Goal: Task Accomplishment & Management: Use online tool/utility

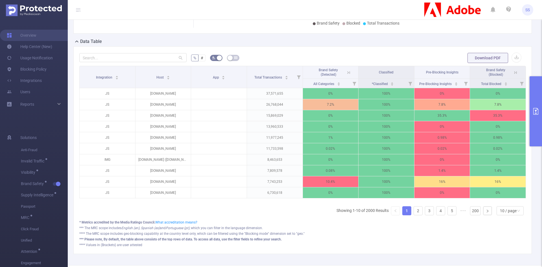
scroll to position [0, 1]
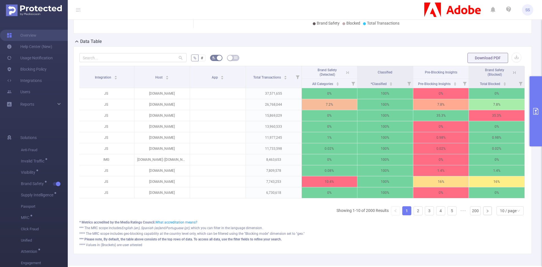
click at [511, 75] on icon at bounding box center [513, 72] width 5 height 5
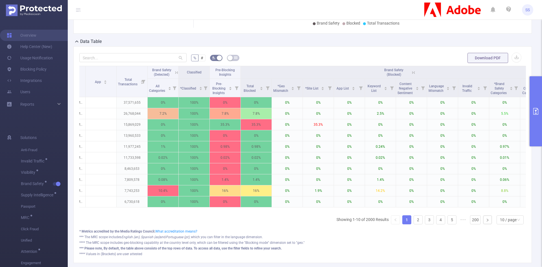
scroll to position [0, 87]
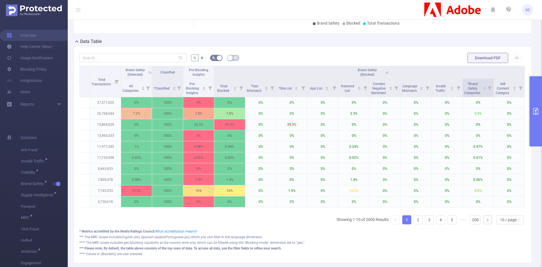
click at [492, 96] on span at bounding box center [493, 88] width 3 height 18
click at [485, 96] on icon at bounding box center [489, 88] width 8 height 18
drag, startPoint x: 422, startPoint y: 116, endPoint x: 441, endPoint y: 115, distance: 19.2
click at [441, 115] on div at bounding box center [439, 117] width 4 height 4
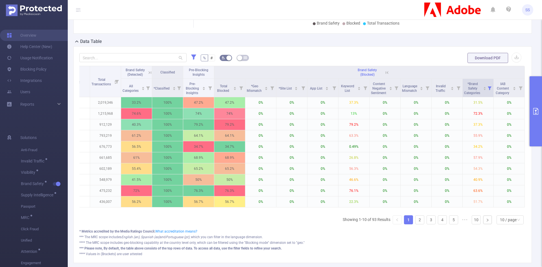
click at [485, 96] on icon at bounding box center [489, 88] width 8 height 18
drag, startPoint x: 441, startPoint y: 118, endPoint x: 450, endPoint y: 117, distance: 9.1
click at [446, 117] on div at bounding box center [445, 117] width 4 height 4
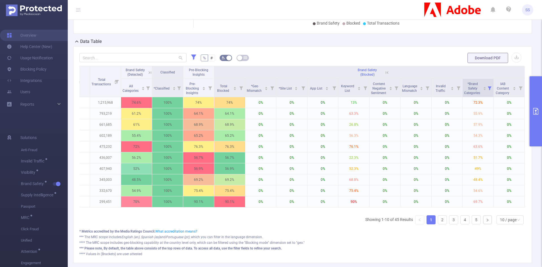
click at [487, 90] on icon at bounding box center [489, 88] width 4 height 4
drag, startPoint x: 450, startPoint y: 118, endPoint x: 460, endPoint y: 120, distance: 9.9
click at [460, 120] on div "Select the values range for this metric: 0% 100% Reset" at bounding box center [452, 120] width 71 height 34
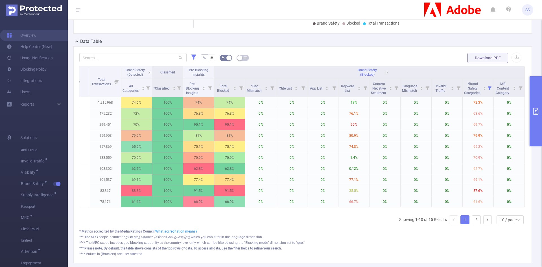
scroll to position [0, 0]
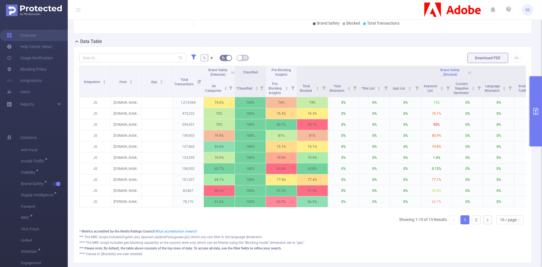
click at [231, 75] on icon at bounding box center [232, 72] width 5 height 5
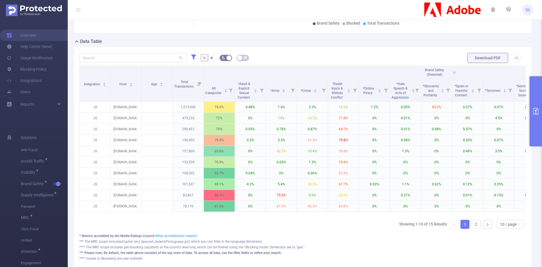
drag, startPoint x: 452, startPoint y: 76, endPoint x: 449, endPoint y: 76, distance: 3.1
click at [453, 75] on icon at bounding box center [454, 72] width 5 height 5
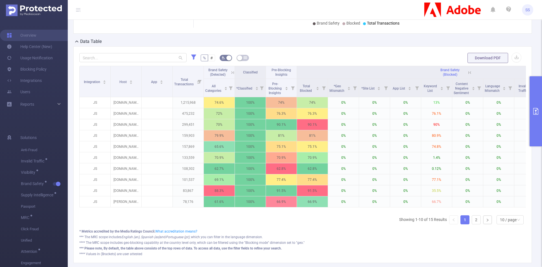
drag, startPoint x: 539, startPoint y: 103, endPoint x: 531, endPoint y: 105, distance: 8.8
click at [539, 102] on button "primary" at bounding box center [535, 111] width 12 height 70
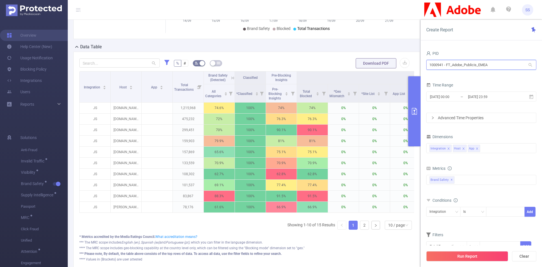
drag, startPoint x: 491, startPoint y: 66, endPoint x: 403, endPoint y: 54, distance: 89.1
click at [412, 63] on section "PID: FT_Adobe_Publicis_EMEA > Time Range: [DATE] 00:00 - [DATE] 23:59 > Time Zo…" at bounding box center [305, 93] width 474 height 372
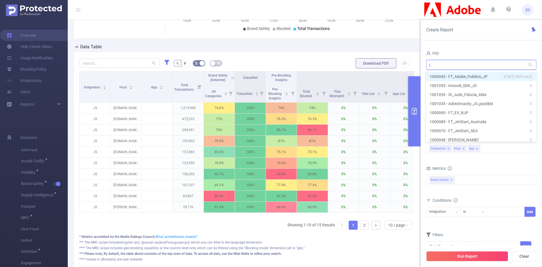
type input "jp"
drag, startPoint x: 461, startPoint y: 78, endPoint x: 463, endPoint y: 82, distance: 4.2
click at [461, 78] on li "1000943 - FT_Adobe_Publicis_JP 37M [15M rows]" at bounding box center [481, 76] width 110 height 9
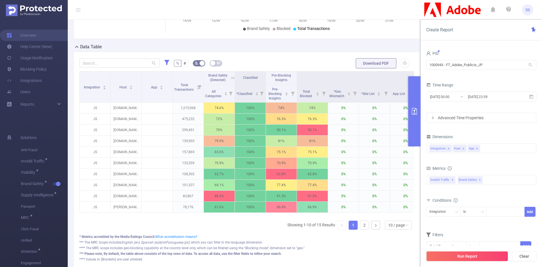
drag, startPoint x: 472, startPoint y: 255, endPoint x: 458, endPoint y: 246, distance: 16.1
click at [472, 255] on button "Run Report" at bounding box center [467, 256] width 82 height 10
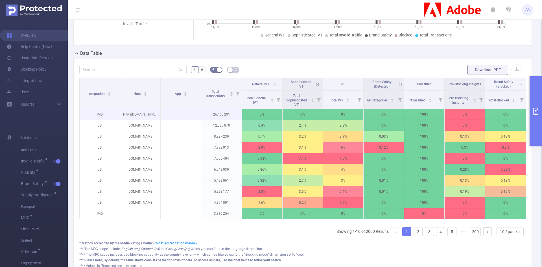
scroll to position [113, 0]
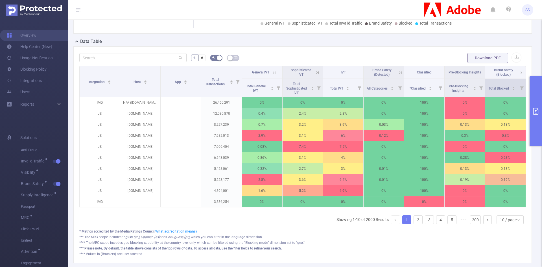
click at [517, 96] on icon at bounding box center [521, 88] width 8 height 18
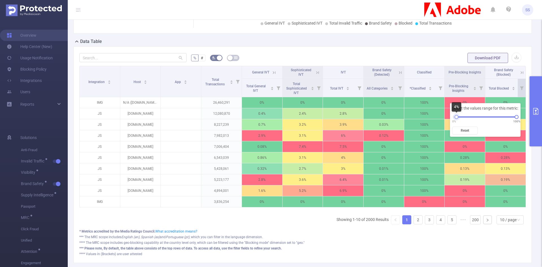
drag, startPoint x: 453, startPoint y: 115, endPoint x: 456, endPoint y: 116, distance: 2.8
click at [456, 116] on div at bounding box center [456, 117] width 4 height 4
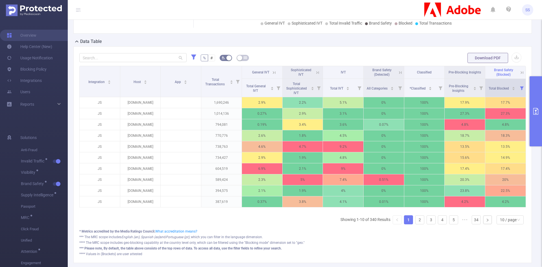
click at [520, 90] on icon at bounding box center [522, 88] width 4 height 4
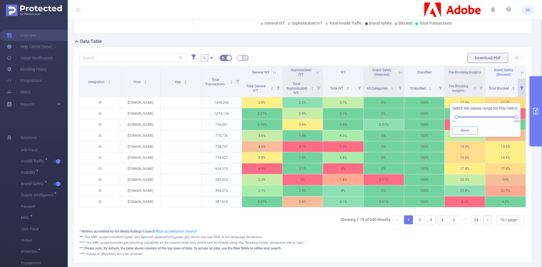
click at [464, 130] on button "Reset" at bounding box center [464, 130] width 25 height 8
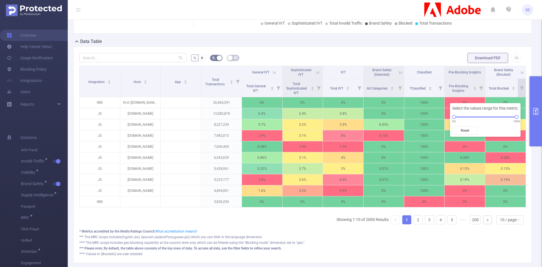
click at [519, 75] on icon at bounding box center [521, 72] width 5 height 5
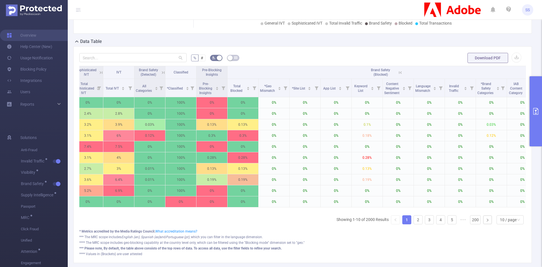
scroll to position [0, 165]
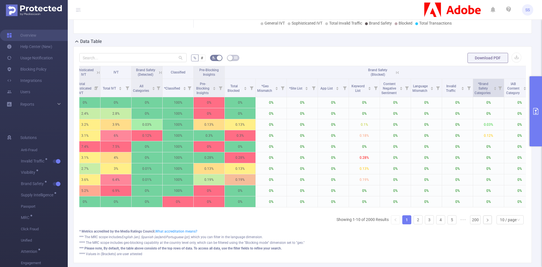
drag, startPoint x: 501, startPoint y: 94, endPoint x: 496, endPoint y: 96, distance: 5.3
click at [501, 90] on icon at bounding box center [500, 88] width 4 height 4
drag, startPoint x: 435, startPoint y: 118, endPoint x: 470, endPoint y: 120, distance: 34.5
click at [470, 120] on div "Select the values range for this metric: 0% 100% Reset" at bounding box center [467, 120] width 71 height 34
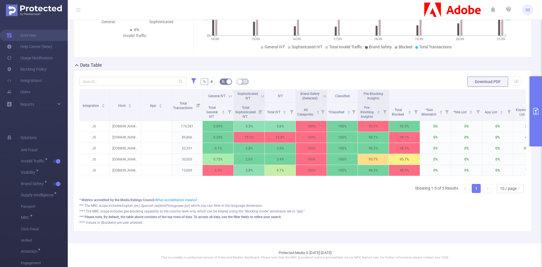
scroll to position [0, 0]
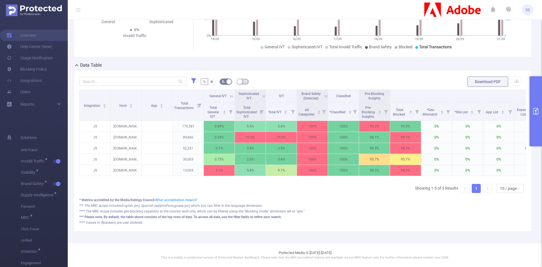
click at [531, 102] on button "primary" at bounding box center [535, 111] width 12 height 70
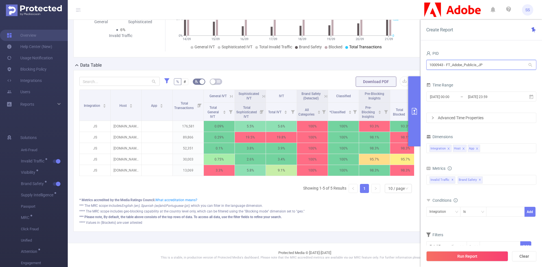
drag, startPoint x: 507, startPoint y: 69, endPoint x: 354, endPoint y: 60, distance: 153.7
click at [354, 60] on section "PID: FT_Adobe_Publicis_JP > Time Range: [DATE] 00:00 - [DATE] 23:59 > Time Zone…" at bounding box center [305, 83] width 474 height 317
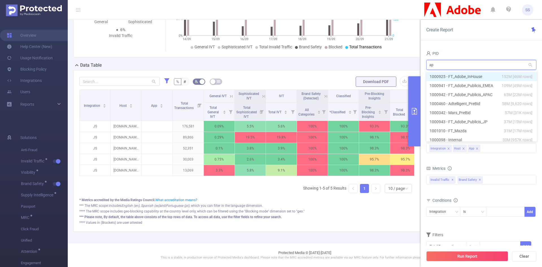
type input "apa"
click at [452, 74] on li "1000942 - FT_Adobe_Publicis_APAC 65M [22M rows]" at bounding box center [481, 76] width 110 height 9
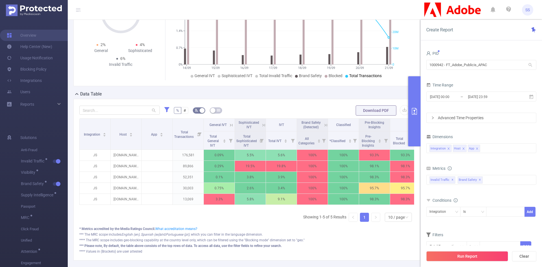
scroll to position [14, 0]
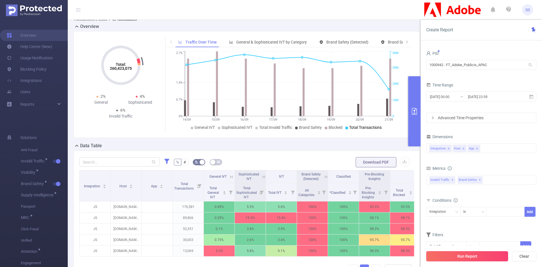
click at [472, 254] on button "Run Report" at bounding box center [467, 256] width 82 height 10
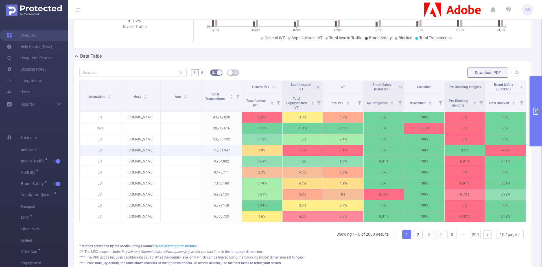
scroll to position [99, 0]
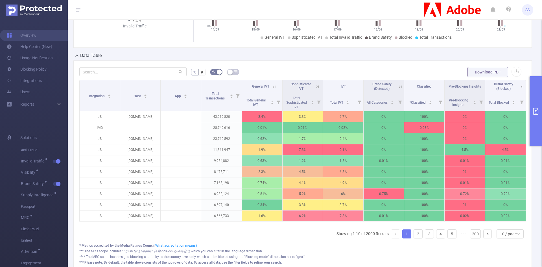
click at [519, 89] on icon at bounding box center [521, 86] width 5 height 5
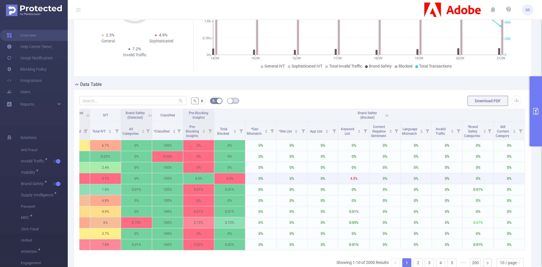
scroll to position [71, 0]
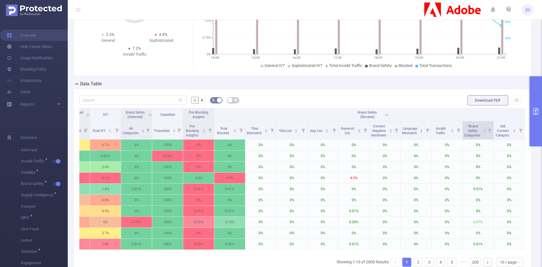
click at [489, 132] on icon at bounding box center [489, 131] width 4 height 4
drag, startPoint x: 424, startPoint y: 158, endPoint x: 457, endPoint y: 159, distance: 33.6
click at [457, 159] on div at bounding box center [458, 159] width 4 height 4
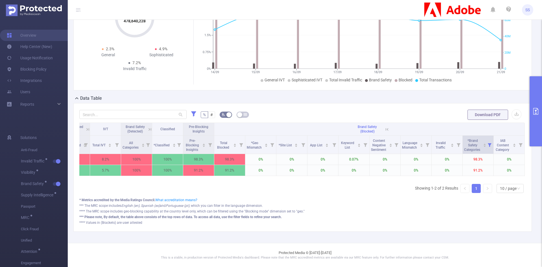
click at [488, 143] on icon at bounding box center [489, 145] width 4 height 4
drag, startPoint x: 457, startPoint y: 165, endPoint x: 448, endPoint y: 163, distance: 8.9
click at [448, 163] on div at bounding box center [449, 164] width 4 height 4
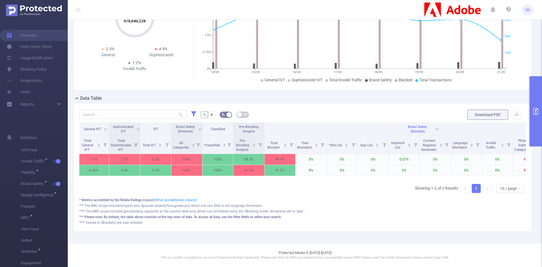
scroll to position [0, 0]
